Goal: Task Accomplishment & Management: Complete application form

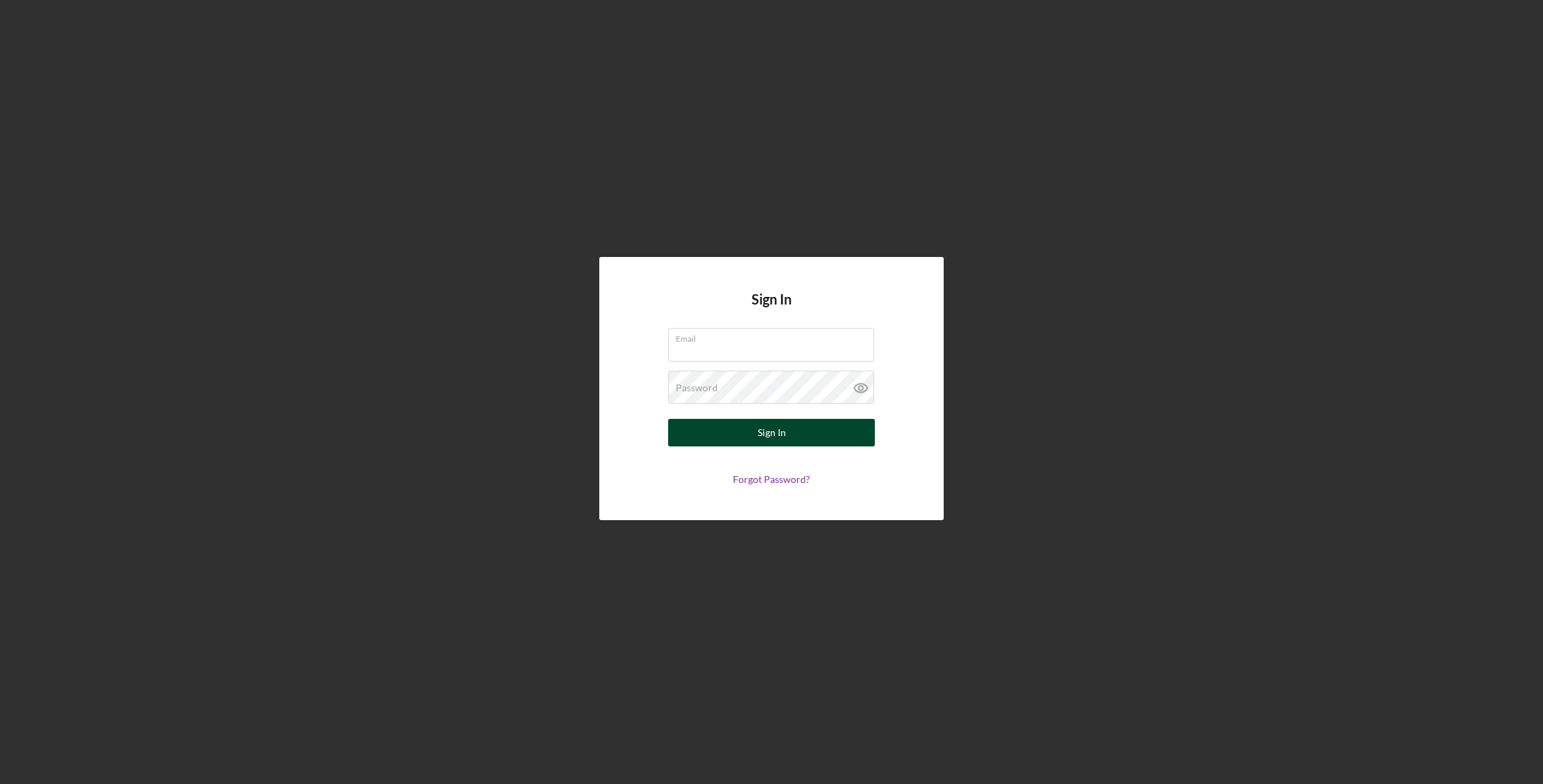
type input "[PERSON_NAME][EMAIL_ADDRESS][DOMAIN_NAME]"
click at [747, 434] on button "Sign In" at bounding box center [772, 432] width 207 height 28
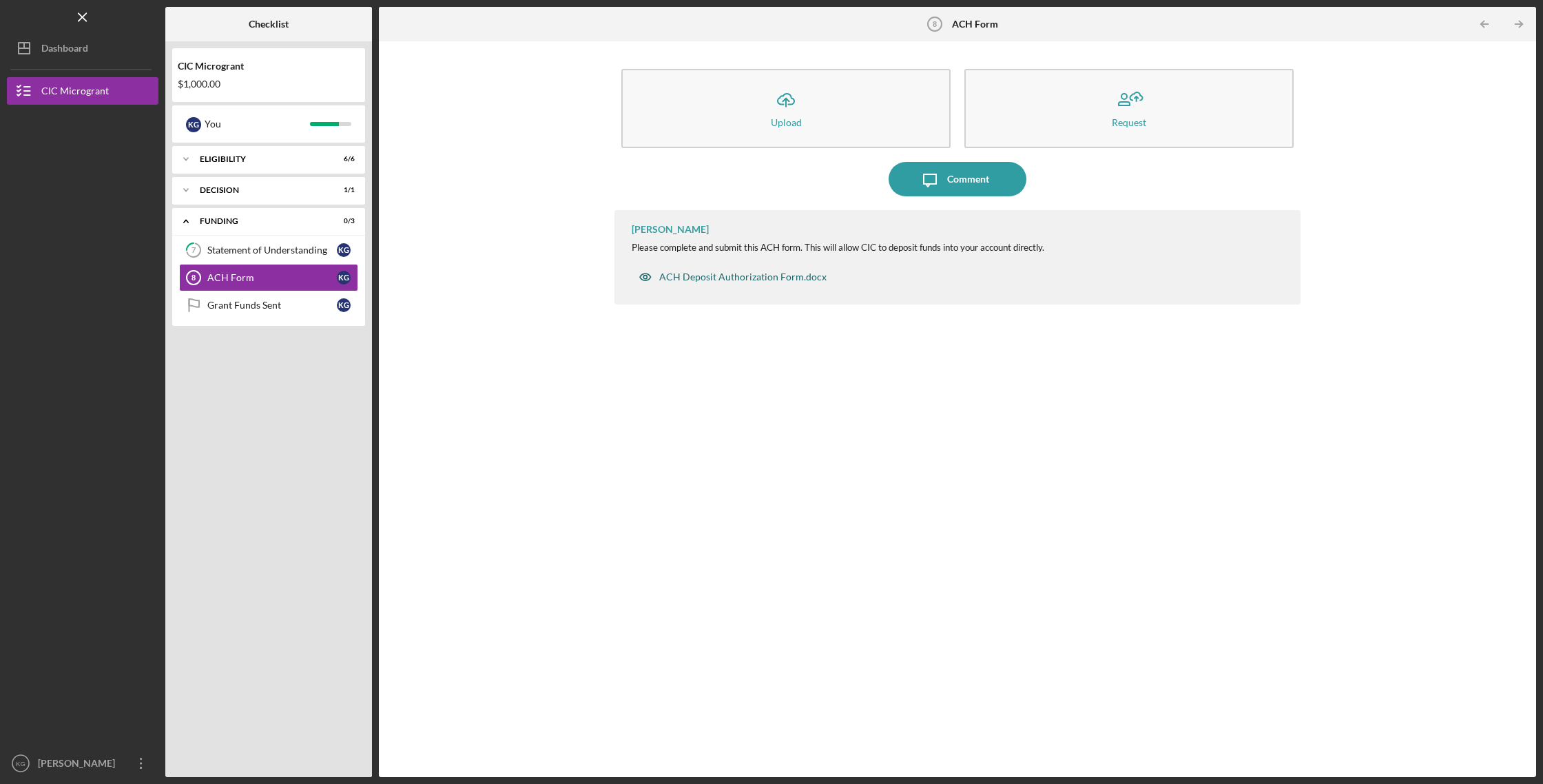
click at [743, 275] on div "ACH Deposit Authorization Form.docx" at bounding box center [743, 277] width 168 height 11
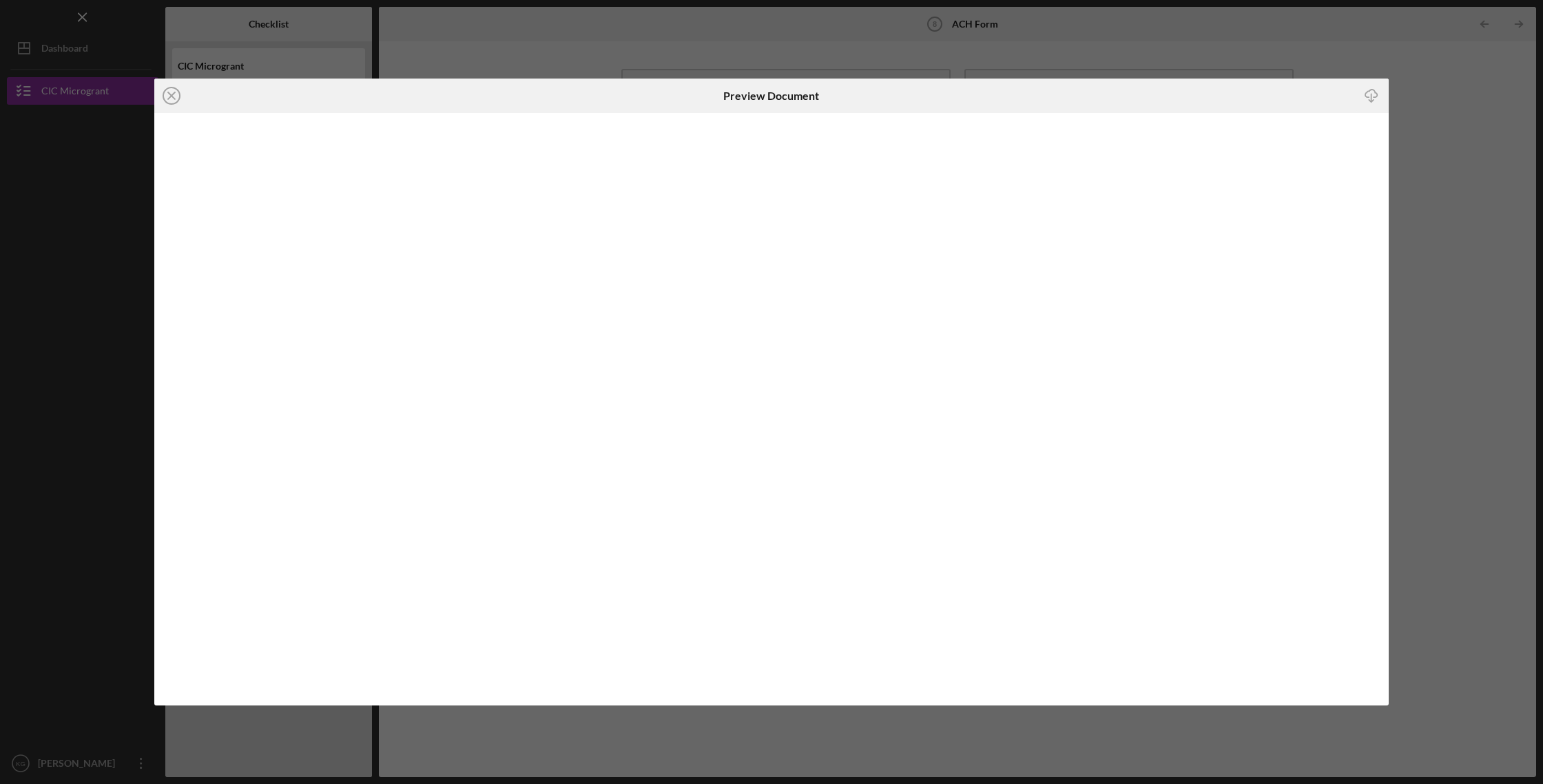
click at [1372, 97] on icon "Icon/Download" at bounding box center [1371, 95] width 31 height 31
click at [168, 94] on line at bounding box center [172, 96] width 7 height 7
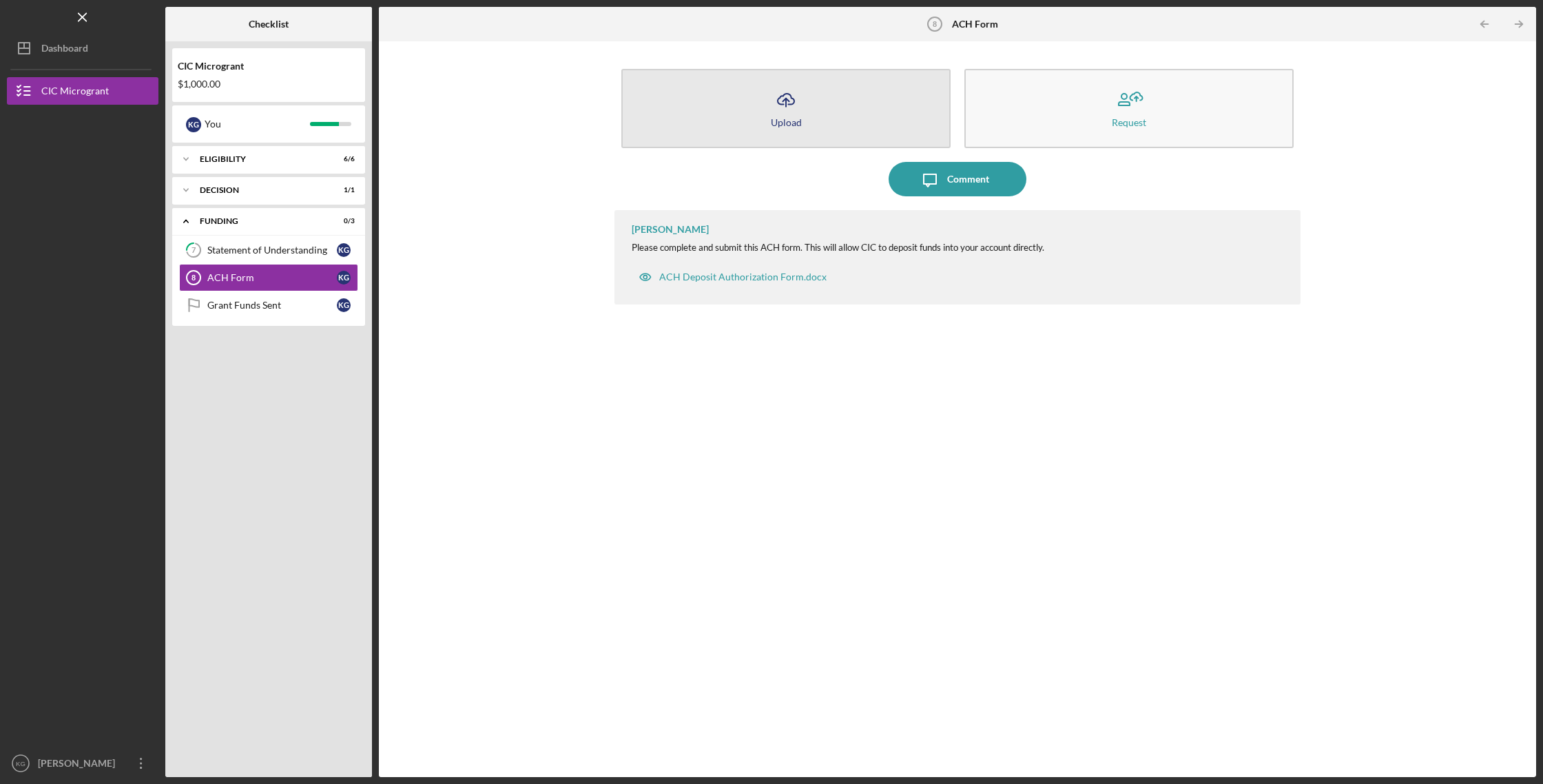
click at [785, 108] on icon "Icon/Upload" at bounding box center [786, 99] width 34 height 34
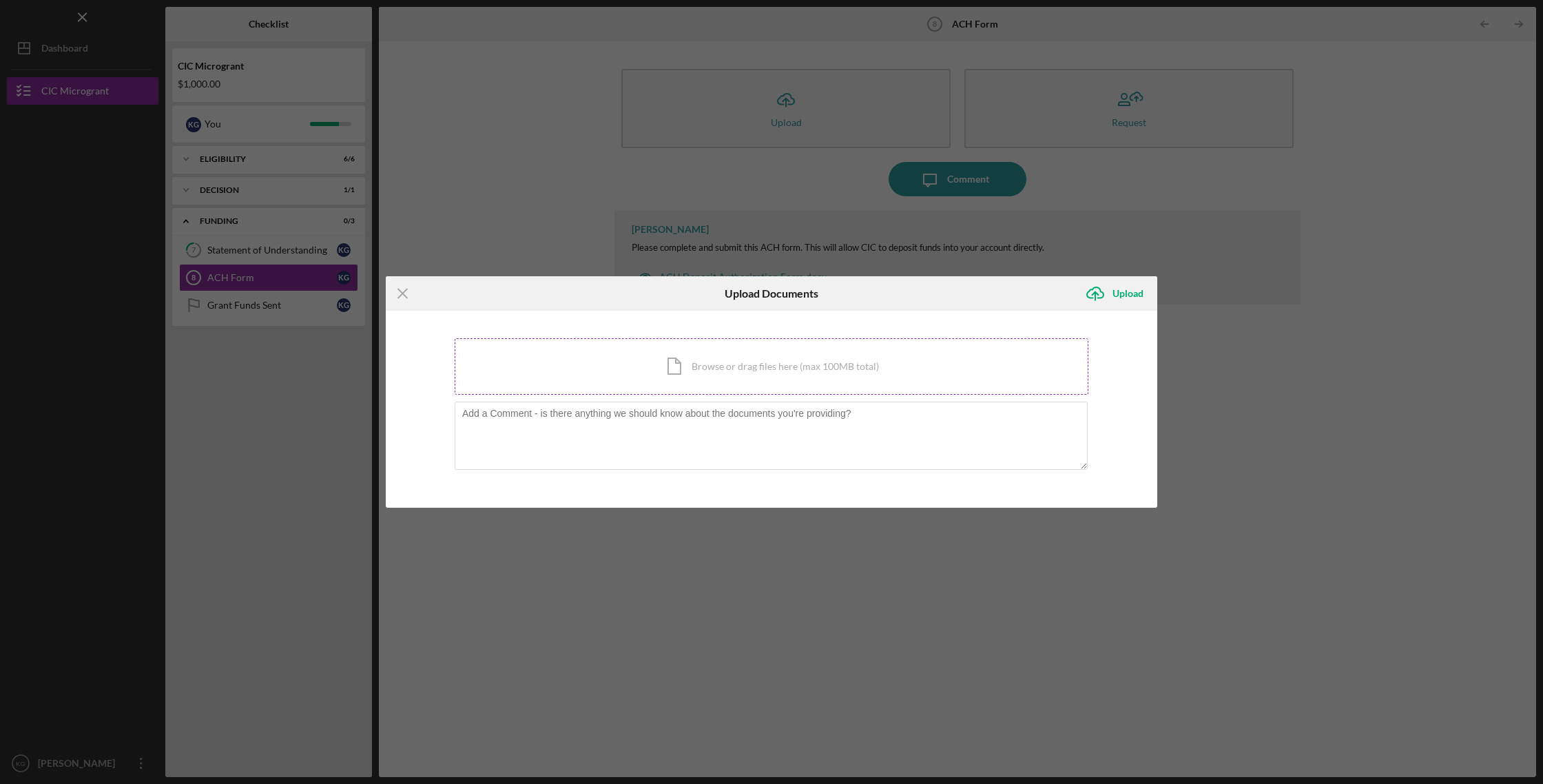
click at [734, 371] on div "Icon/Document Browse or drag files here (max 100MB total) Tap to choose files o…" at bounding box center [771, 366] width 634 height 56
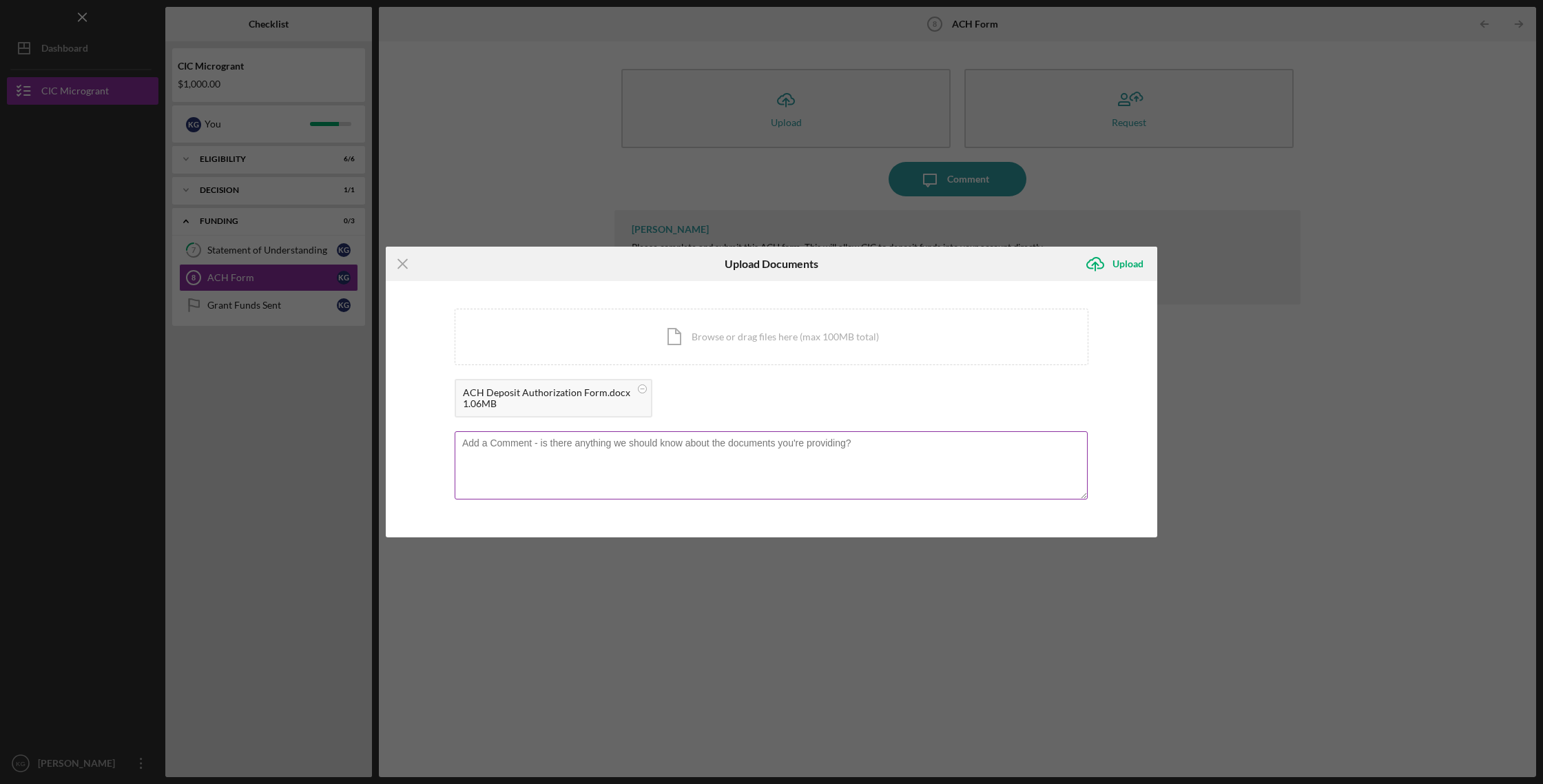
click at [564, 452] on textarea at bounding box center [771, 464] width 633 height 67
click at [529, 443] on textarea "Attached is the ACH Deposit Authorization for [PERSON_NAME]. Thank you" at bounding box center [771, 464] width 633 height 67
click at [694, 444] on textarea "Attached is the completed ACH Deposit Authorization for [PERSON_NAME]. Thank you" at bounding box center [771, 464] width 633 height 67
type textarea "Attached is the completed ACH Deposit Authorization Form for [PERSON_NAME]. Tha…"
click at [1134, 262] on div "Upload" at bounding box center [1127, 263] width 31 height 28
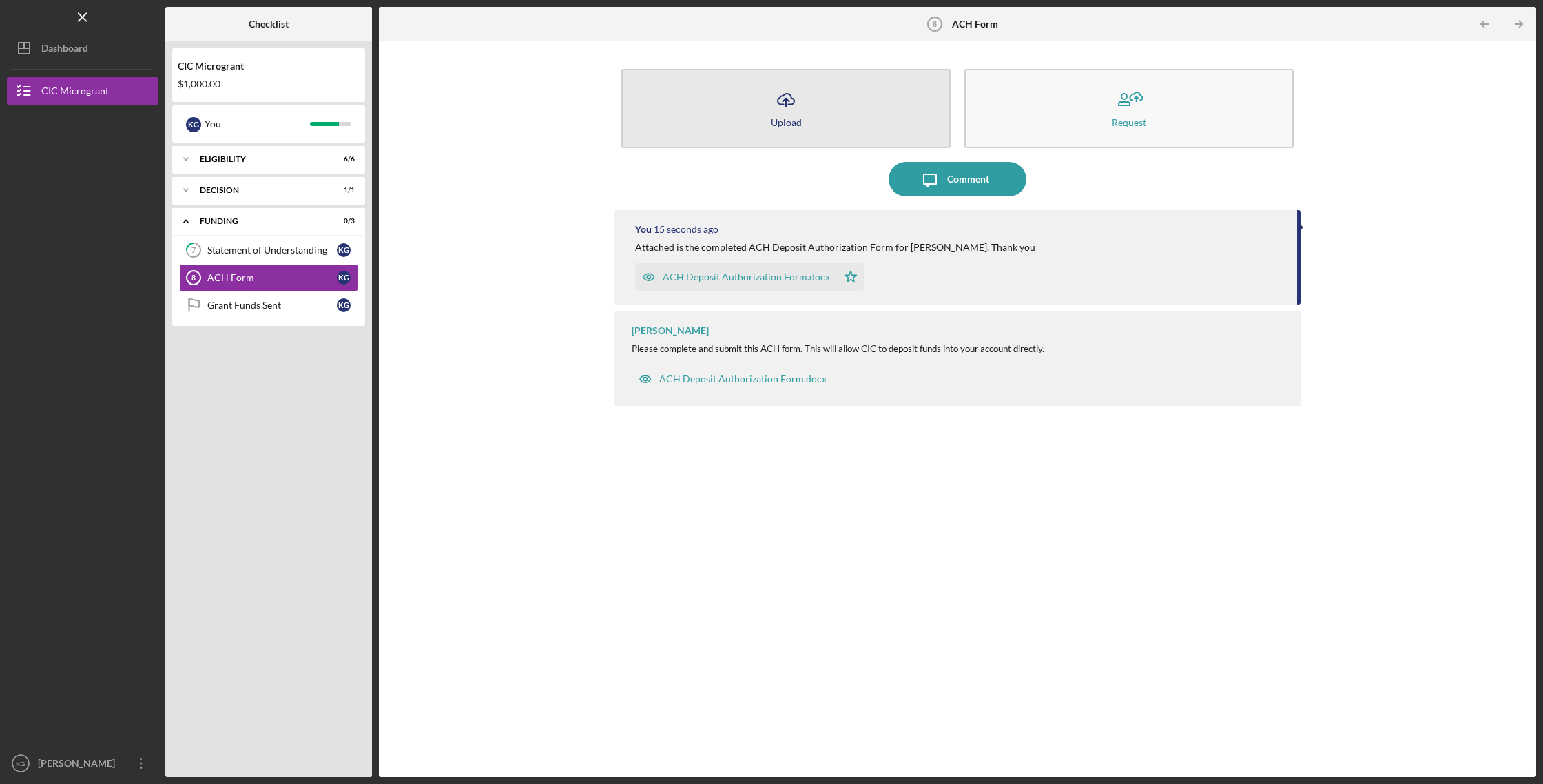
click at [785, 108] on icon "Icon/Upload" at bounding box center [786, 99] width 34 height 34
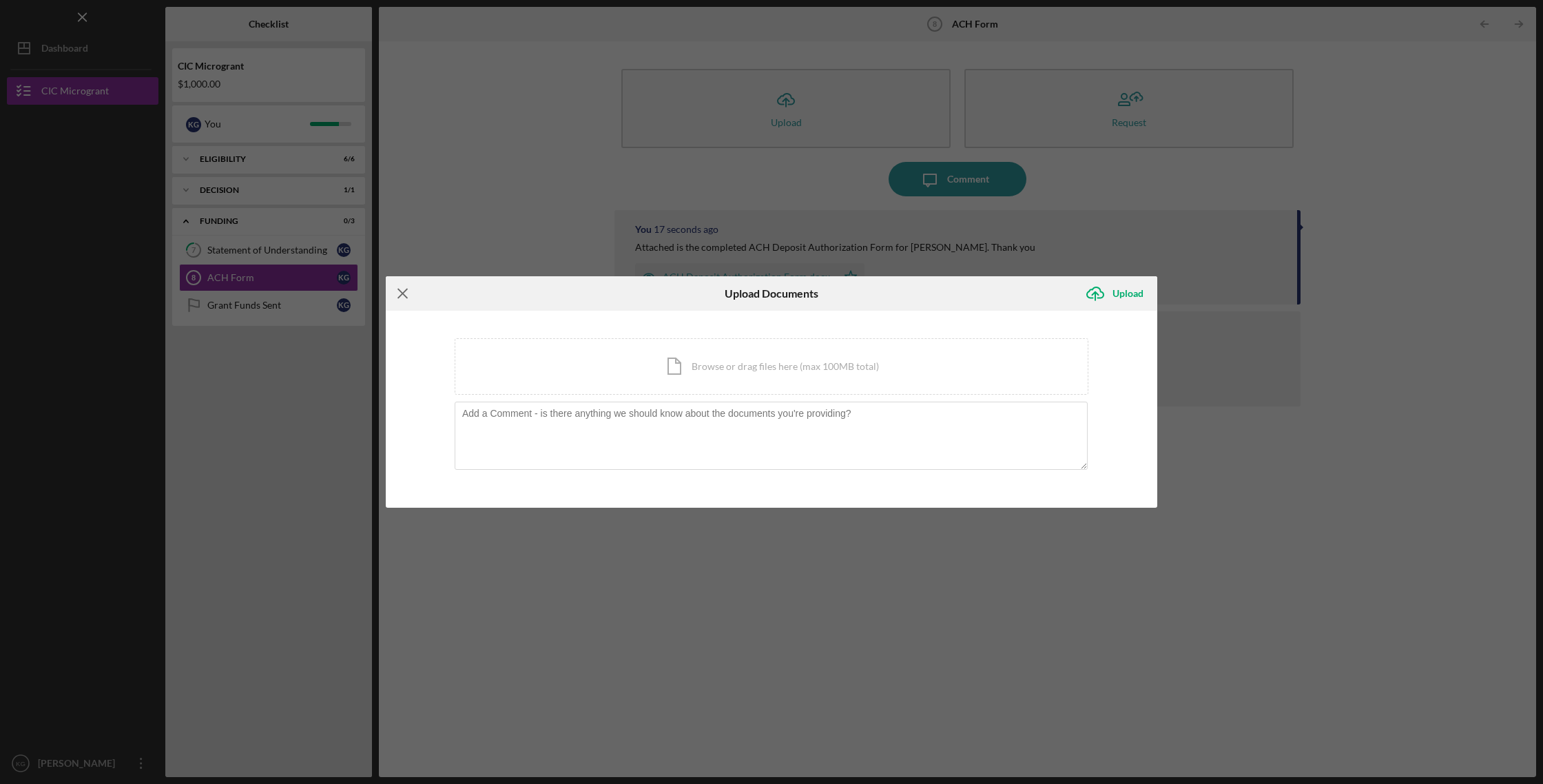
click at [404, 294] on icon "Icon/Menu Close" at bounding box center [402, 293] width 34 height 34
